Goal: Task Accomplishment & Management: Manage account settings

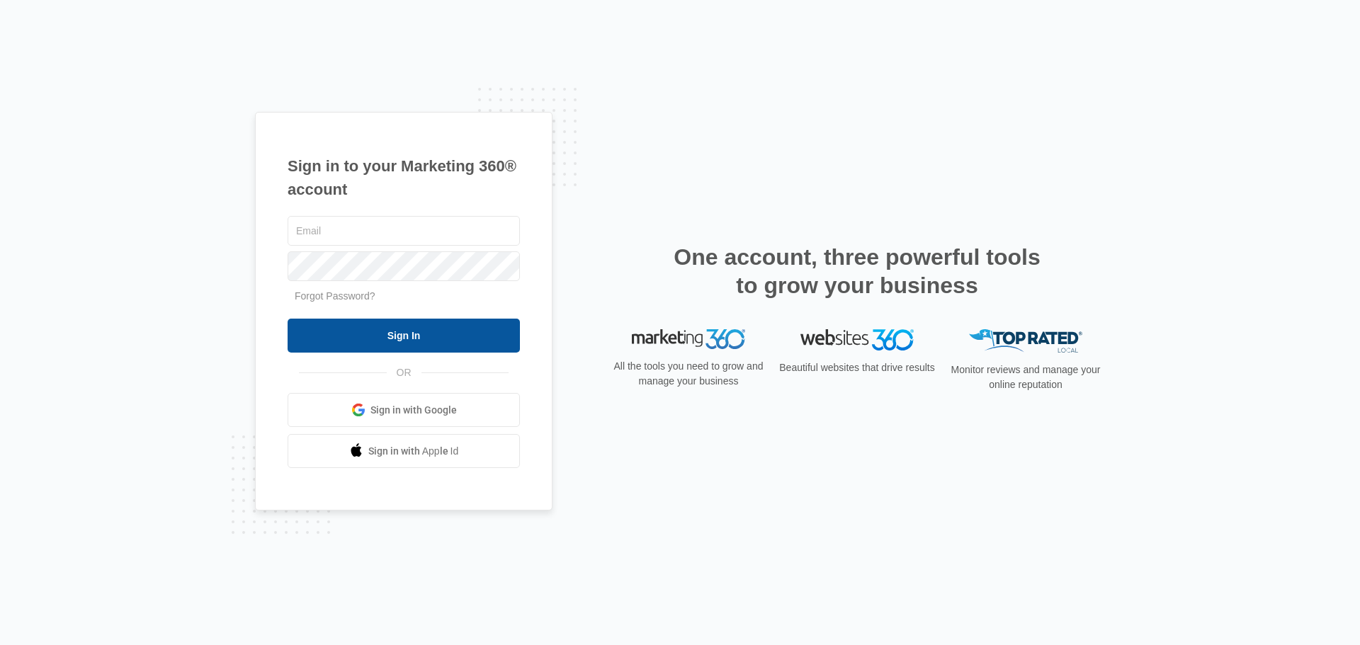
type input "ryan@chemsourcedirect.com"
click at [472, 329] on input "Sign In" at bounding box center [404, 336] width 232 height 34
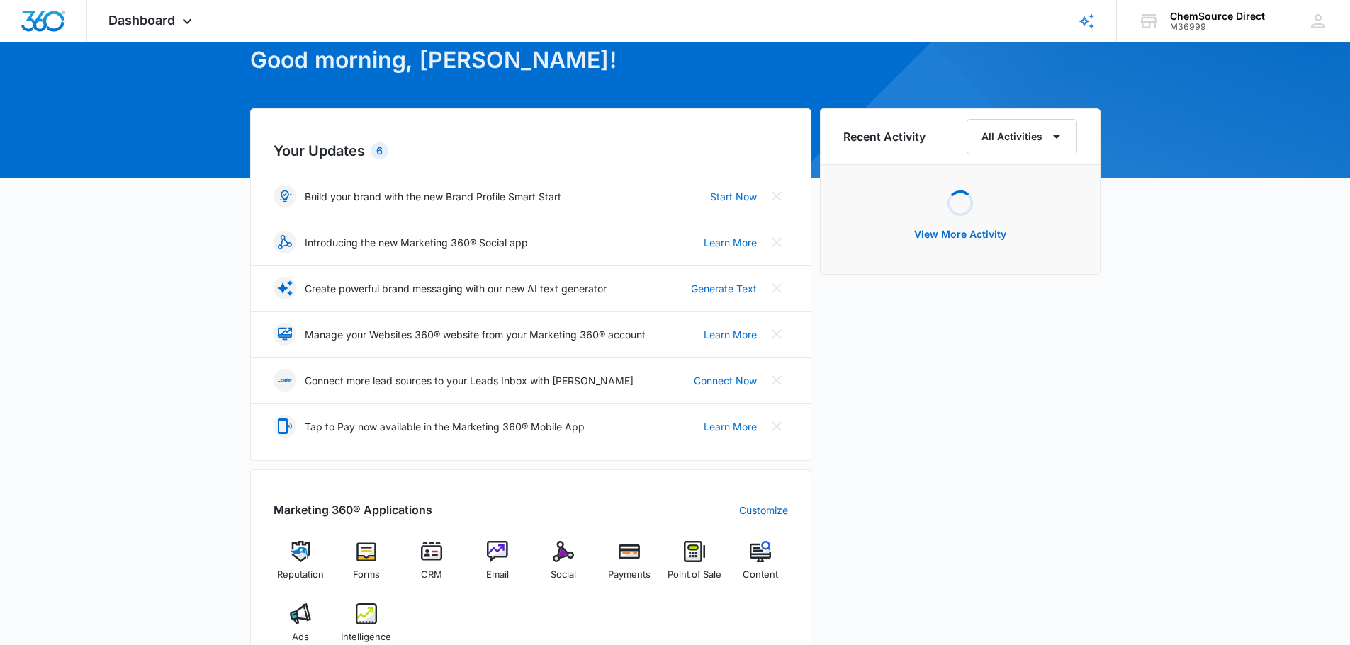
scroll to position [213, 0]
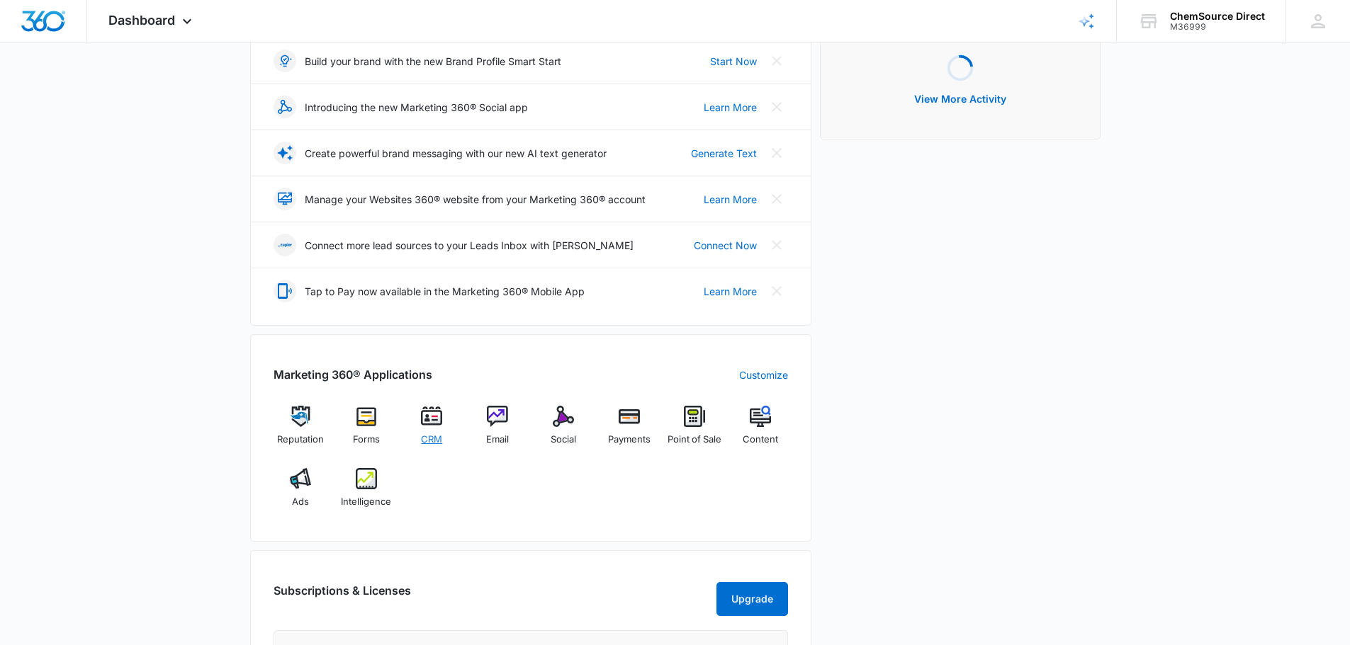
click at [437, 415] on img at bounding box center [431, 416] width 21 height 21
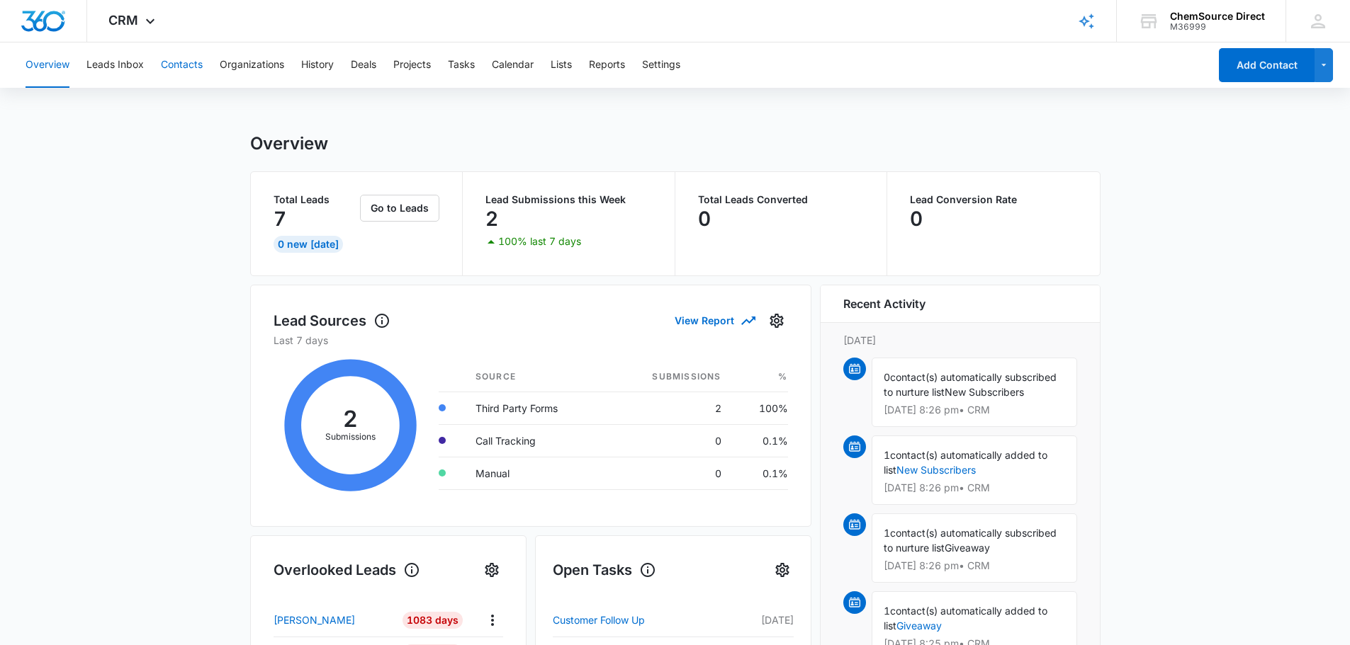
click at [186, 64] on button "Contacts" at bounding box center [182, 65] width 42 height 45
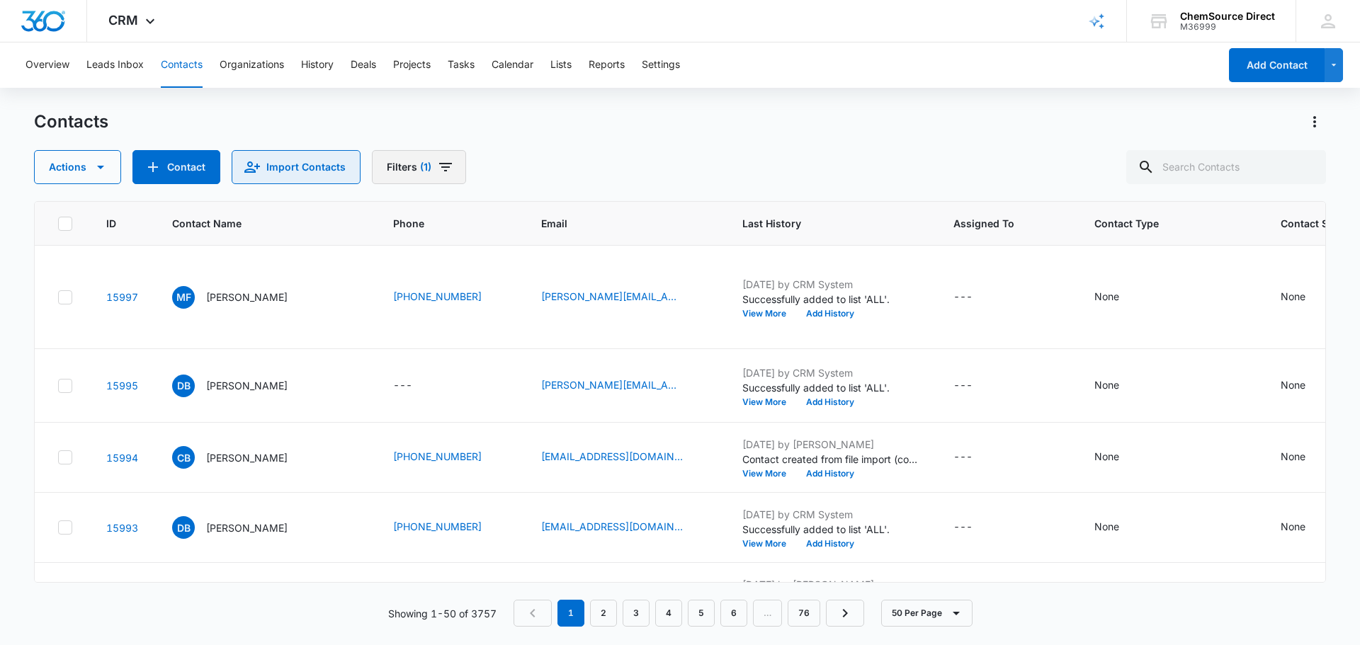
click at [346, 167] on button "Import Contacts" at bounding box center [296, 167] width 129 height 34
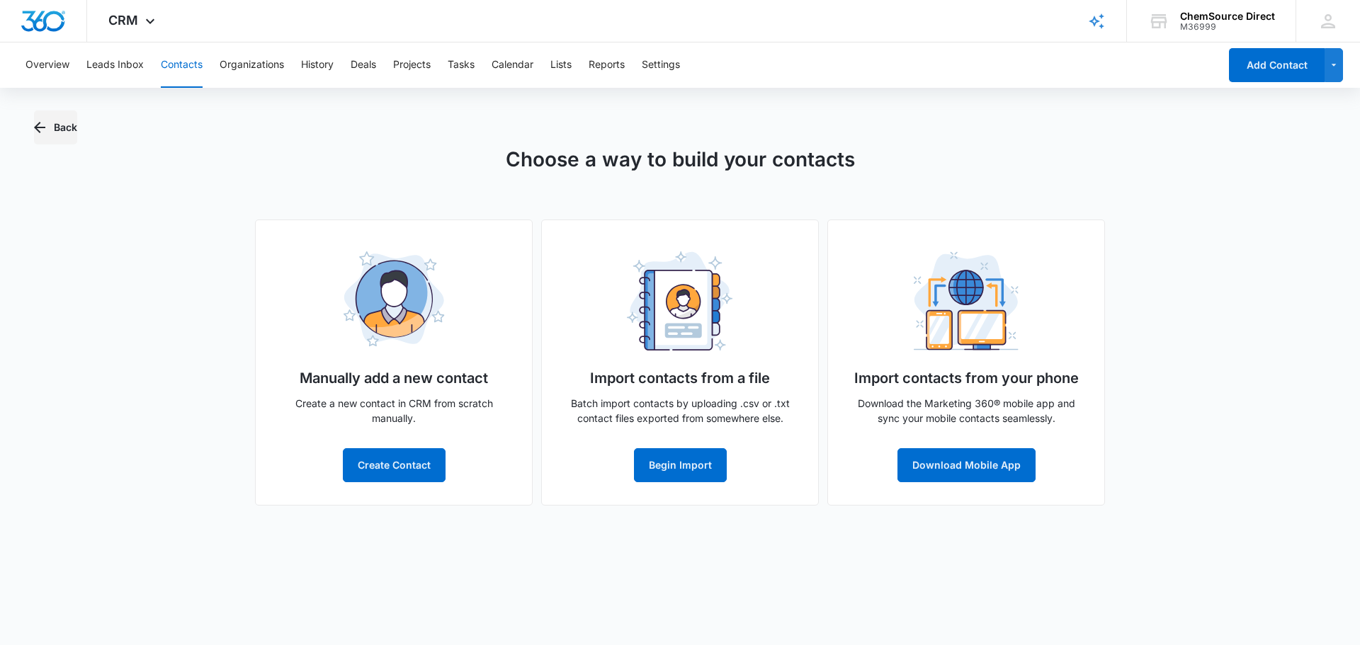
click at [55, 131] on button "Back" at bounding box center [55, 128] width 43 height 34
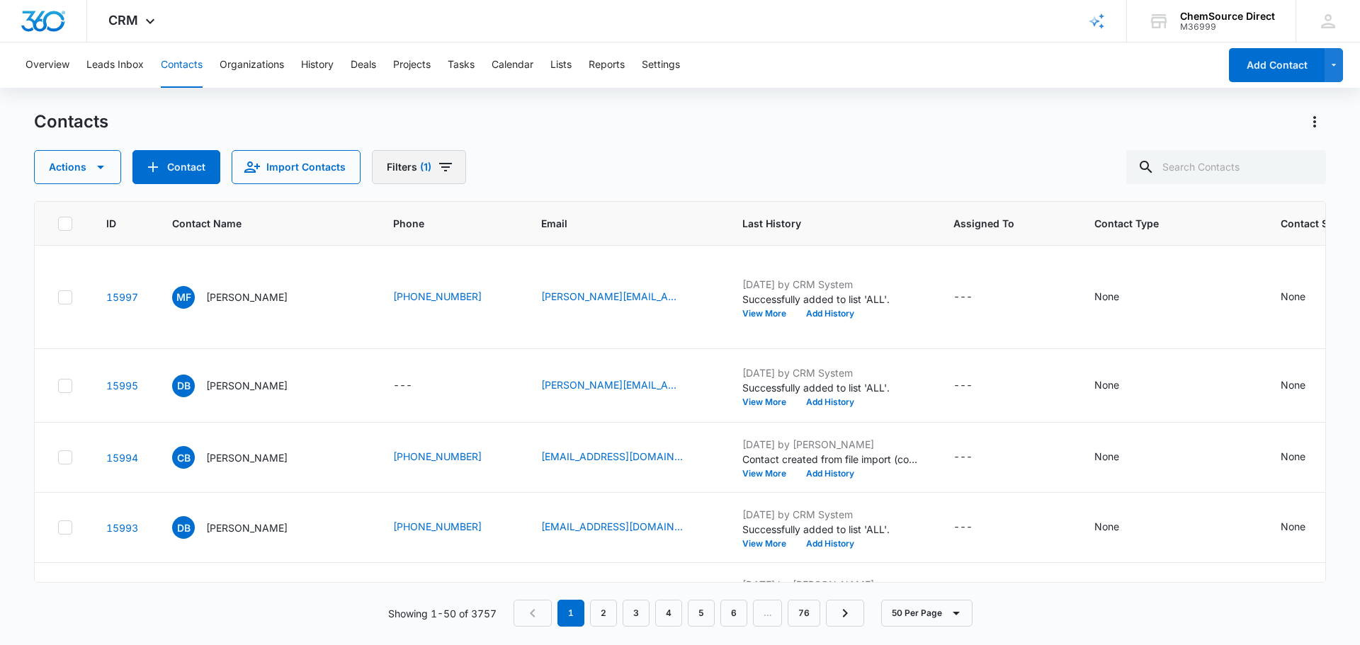
click at [420, 155] on button "Filters (1)" at bounding box center [419, 167] width 94 height 34
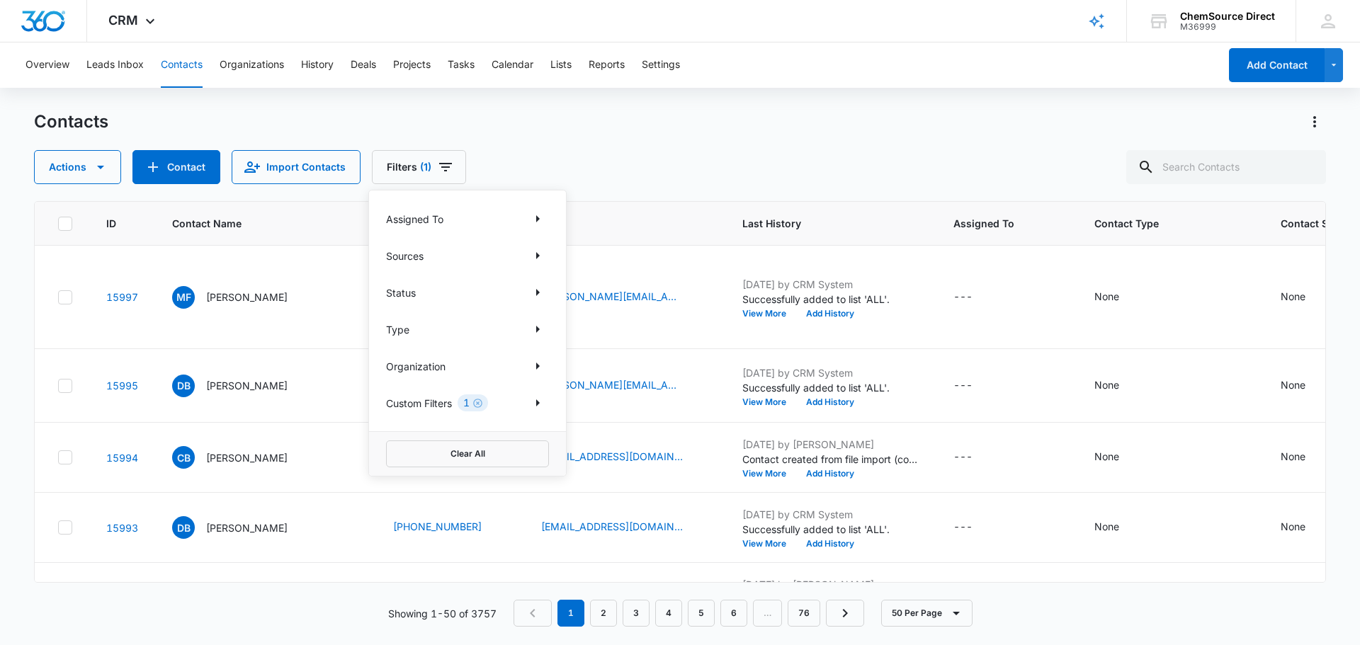
click at [440, 401] on p "Custom Filters" at bounding box center [419, 403] width 66 height 15
click at [544, 405] on icon "Show Custom Filters filters" at bounding box center [537, 403] width 17 height 17
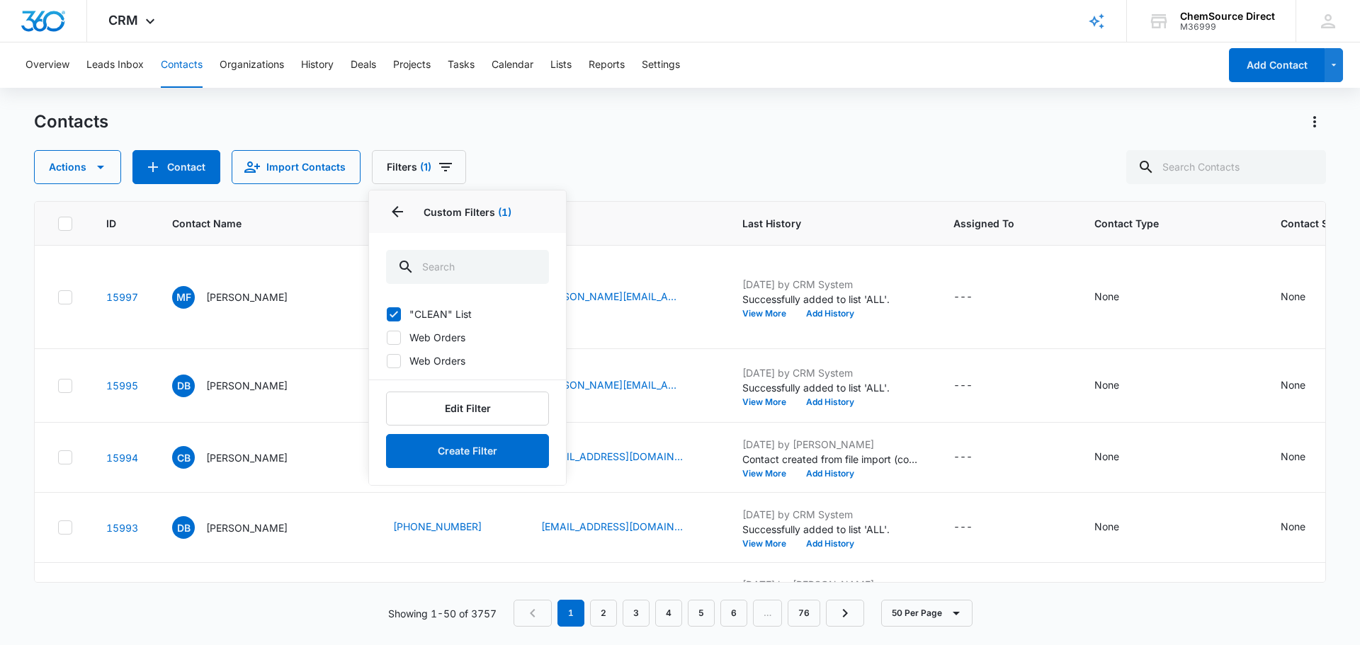
click at [683, 124] on div "Contacts" at bounding box center [680, 122] width 1292 height 23
